Goal: Information Seeking & Learning: Learn about a topic

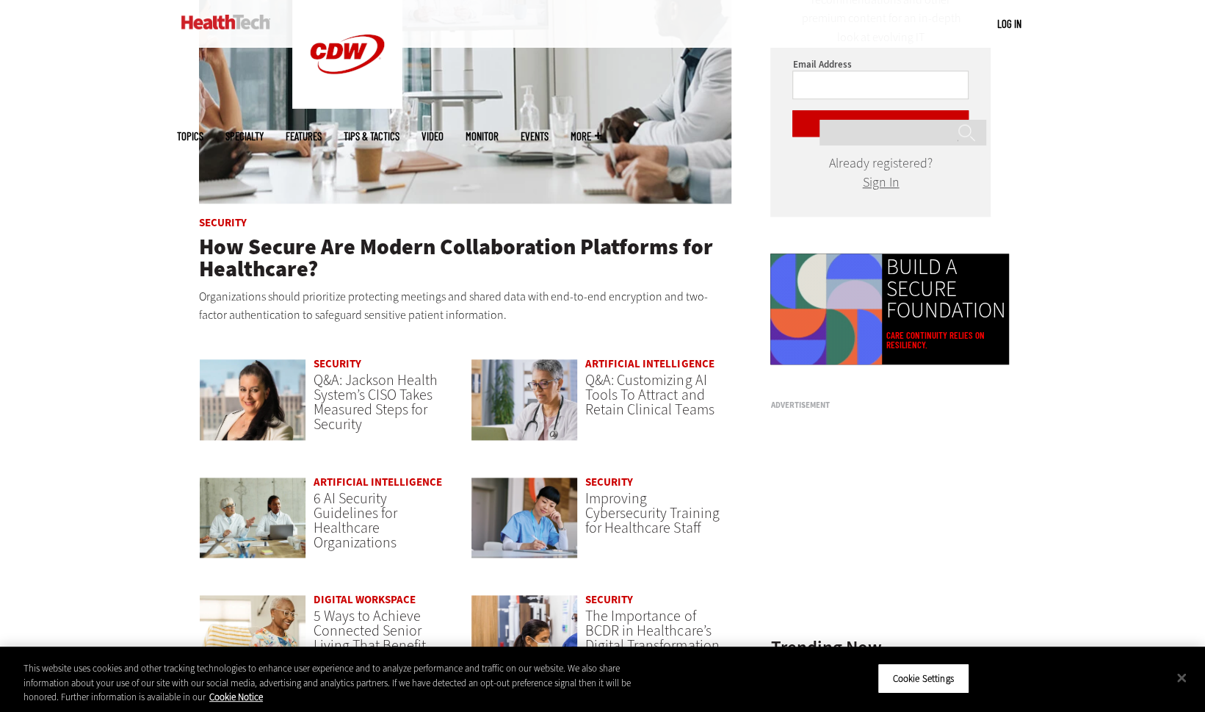
scroll to position [1078, 0]
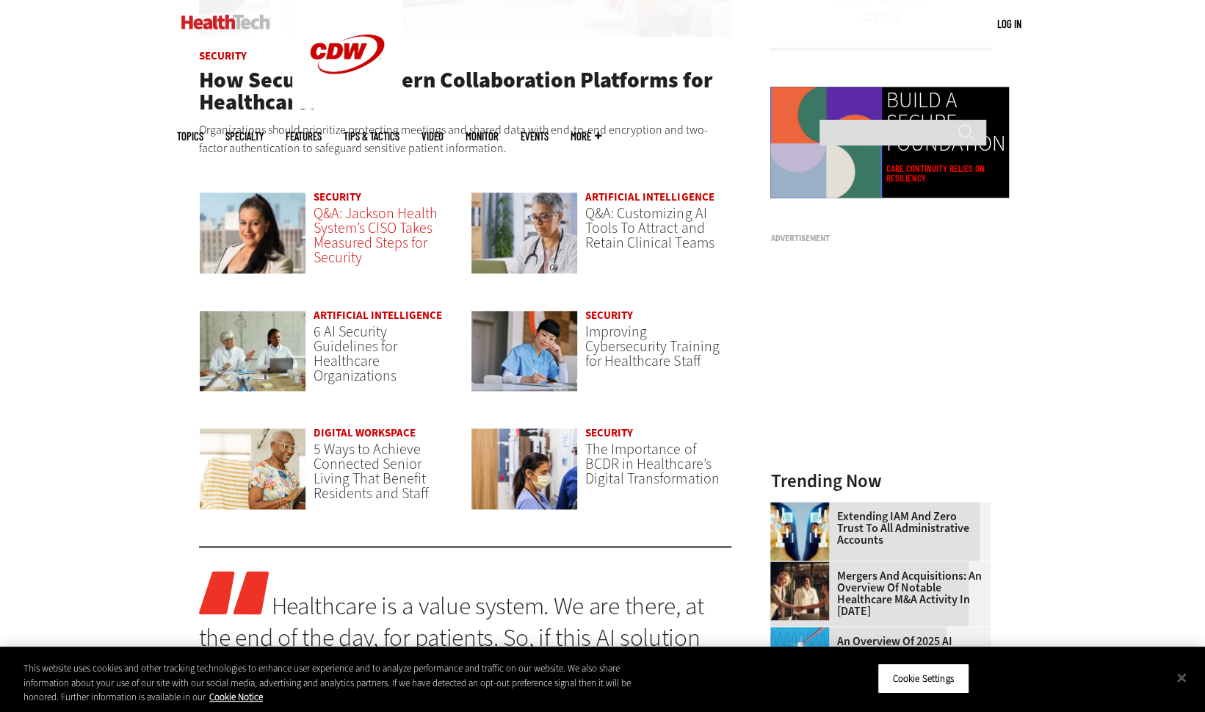
click at [345, 230] on span "Q&A: Jackson Health System’s CISO Takes Measured Steps for Security" at bounding box center [376, 235] width 124 height 64
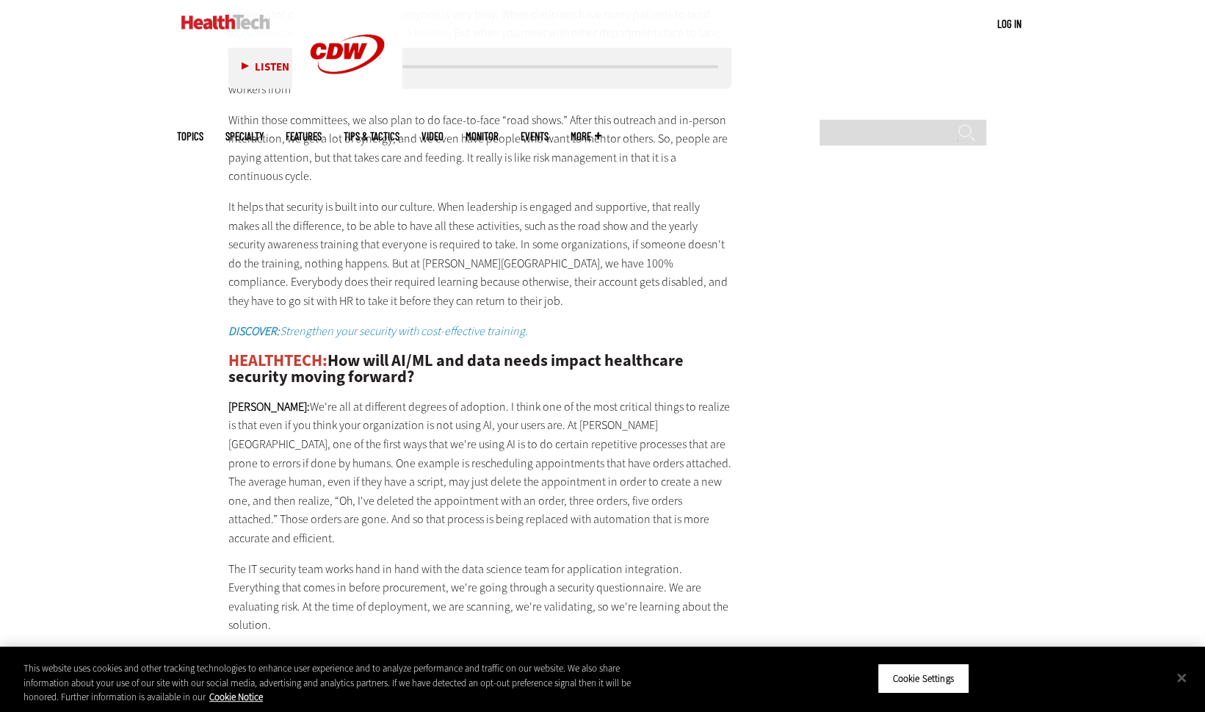
scroll to position [2920, 0]
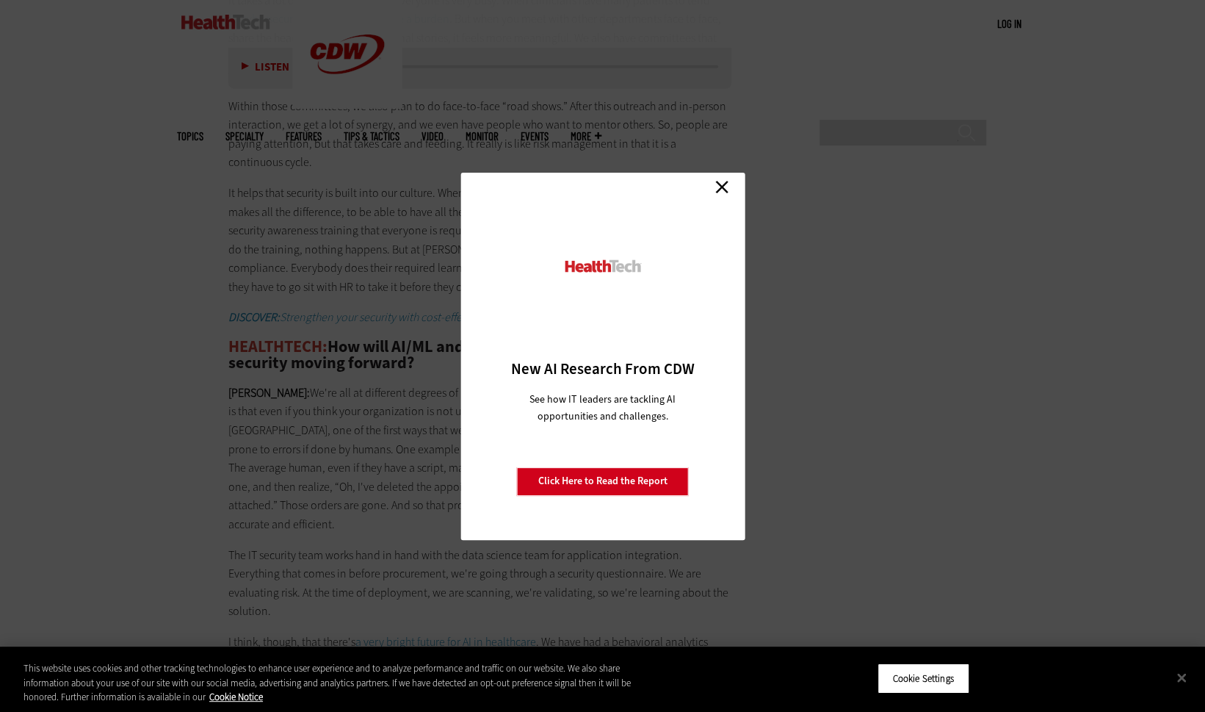
click at [727, 187] on link "Close" at bounding box center [722, 187] width 22 height 22
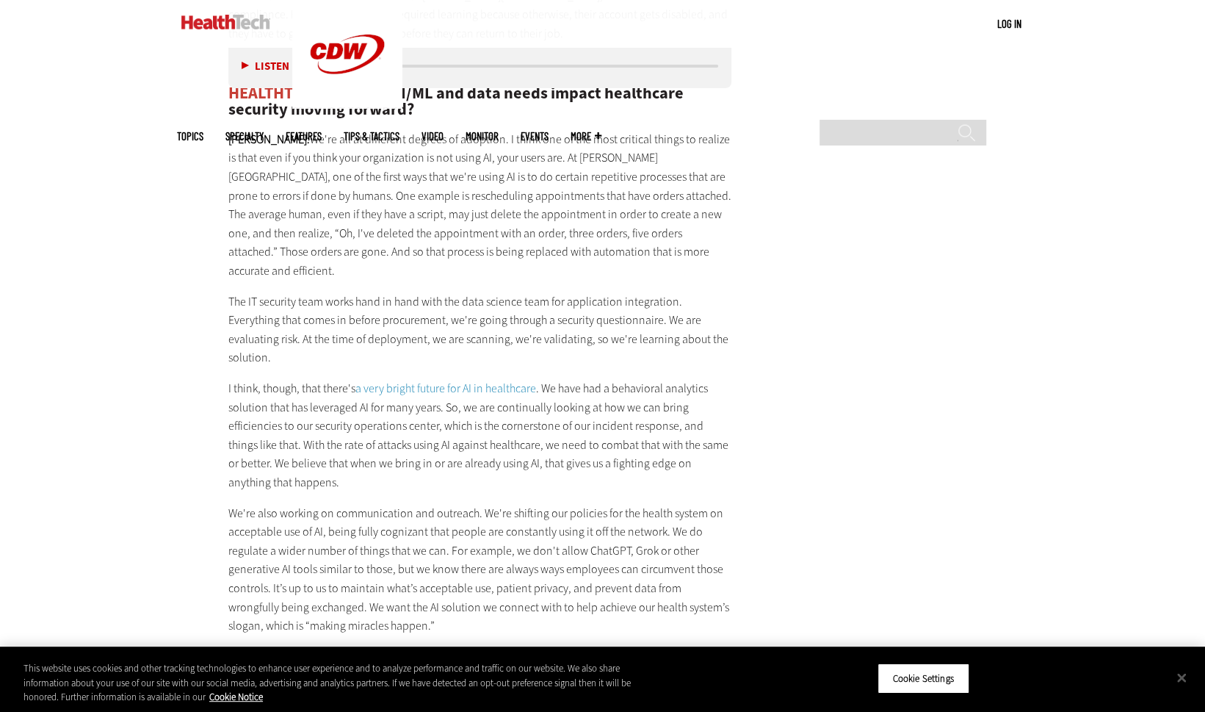
scroll to position [3174, 0]
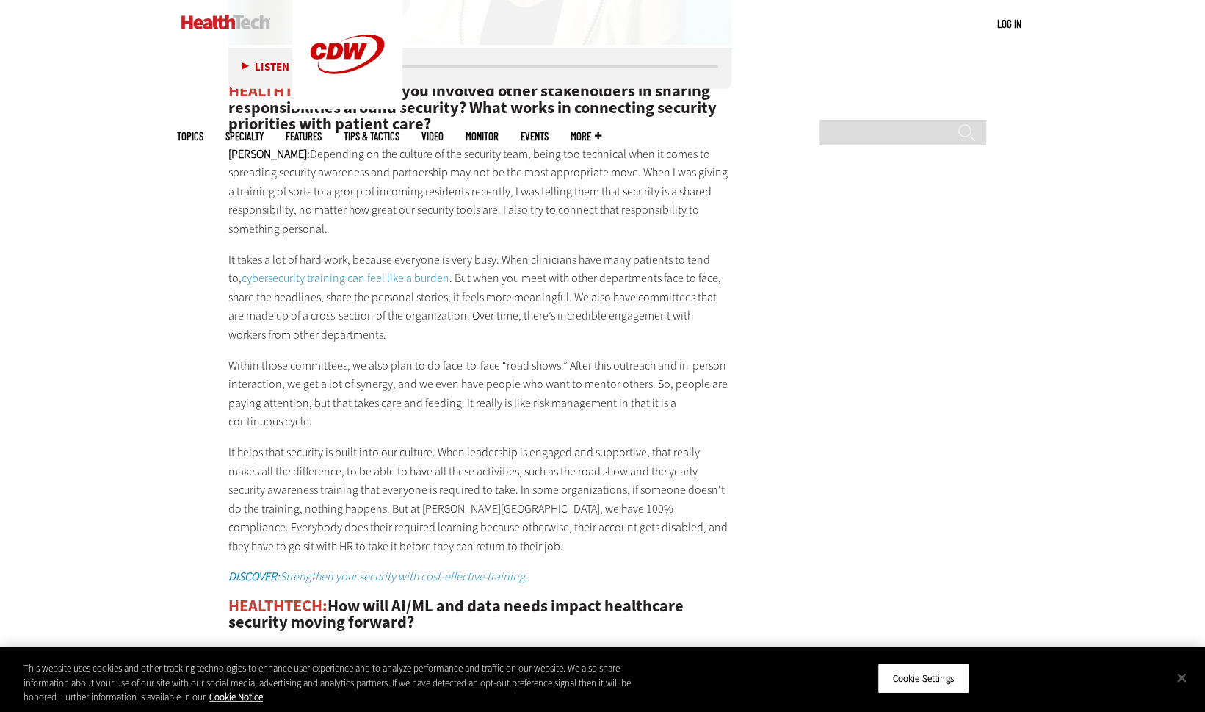
scroll to position [2661, 0]
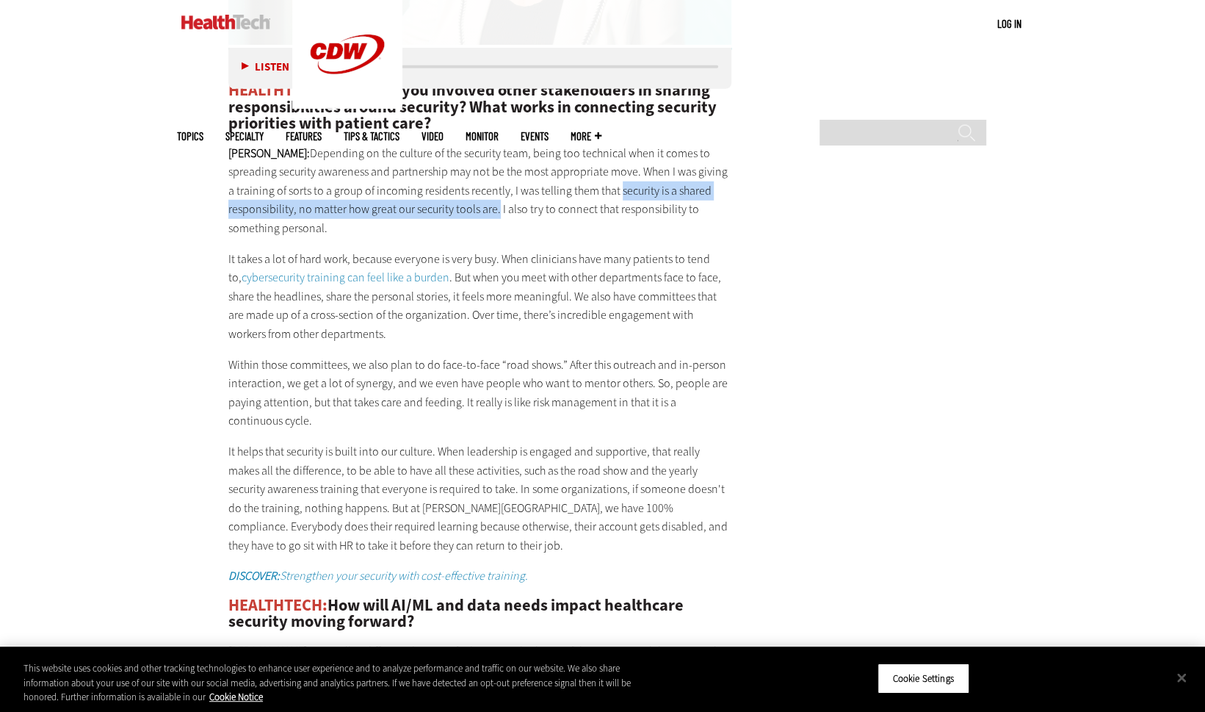
drag, startPoint x: 558, startPoint y: 188, endPoint x: 414, endPoint y: 205, distance: 145.7
click at [414, 205] on p "[PERSON_NAME]: Depending on the culture of the security team, being too technic…" at bounding box center [480, 191] width 504 height 94
copy p "security is a shared responsibility, no matter how great our security tools are."
